Goal: Task Accomplishment & Management: Manage account settings

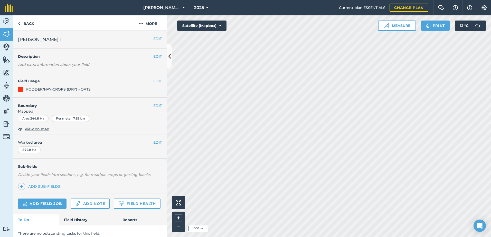
click at [169, 58] on icon at bounding box center [169, 56] width 3 height 9
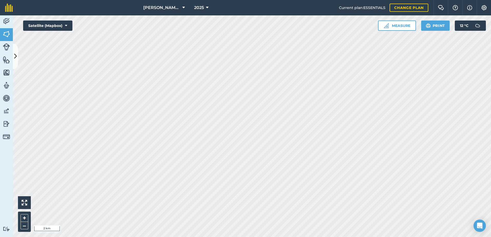
click at [7, 150] on div "Activity Fields Livestock Features Maps Team Vehicles Data Reporting Billing Tu…" at bounding box center [245, 126] width 491 height 222
click at [17, 53] on icon at bounding box center [15, 56] width 3 height 9
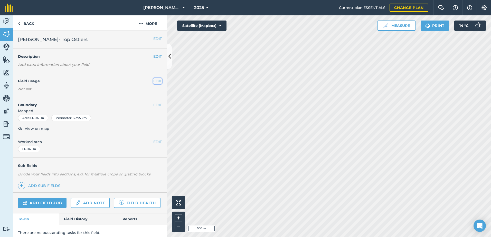
click at [153, 81] on button "EDIT" at bounding box center [157, 81] width 8 height 6
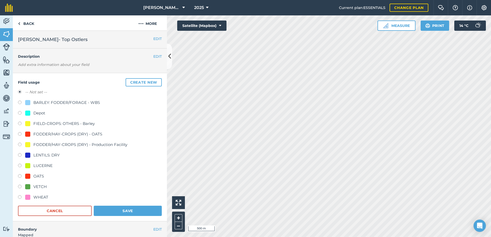
click at [20, 134] on label at bounding box center [21, 134] width 7 height 5
radio input "true"
radio input "false"
click at [137, 208] on button "Save" at bounding box center [128, 211] width 68 height 10
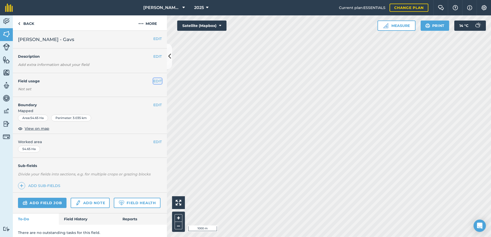
click at [156, 80] on button "EDIT" at bounding box center [157, 81] width 8 height 6
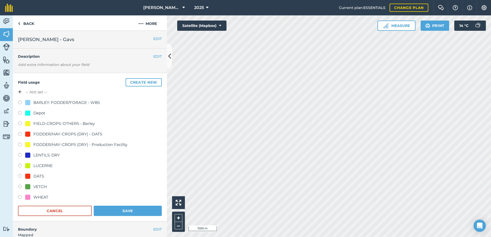
click at [20, 134] on label at bounding box center [21, 134] width 7 height 5
radio input "true"
radio input "false"
click at [118, 207] on button "Save" at bounding box center [128, 211] width 68 height 10
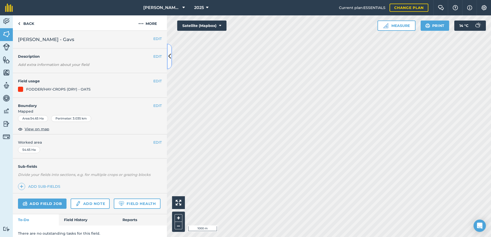
click at [167, 58] on button at bounding box center [169, 57] width 5 height 26
